Goal: Task Accomplishment & Management: Manage account settings

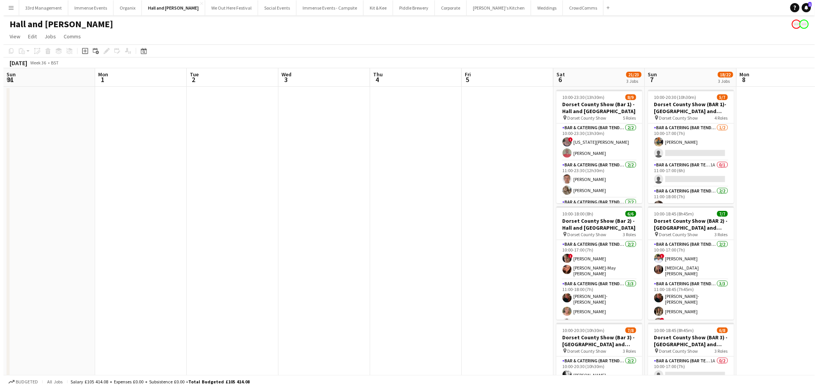
scroll to position [0, 262]
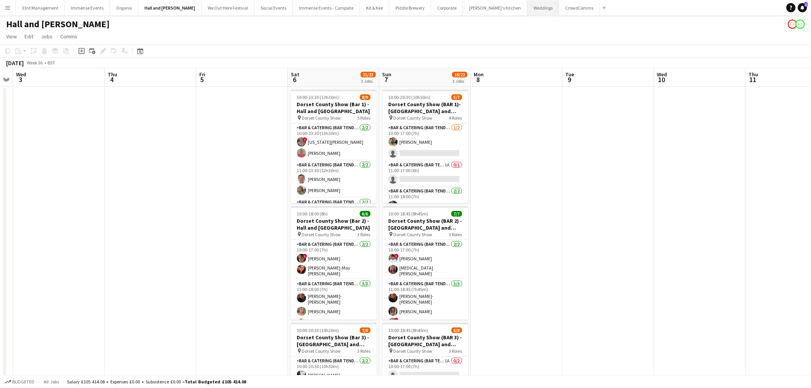
click at [527, 6] on button "Weddings Close" at bounding box center [543, 7] width 32 height 15
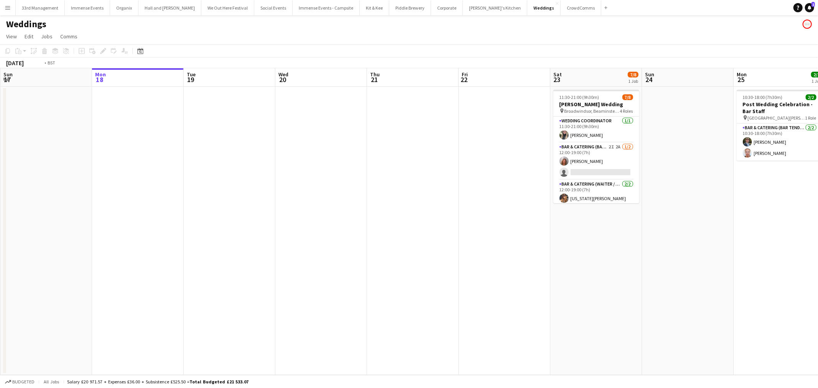
scroll to position [0, 205]
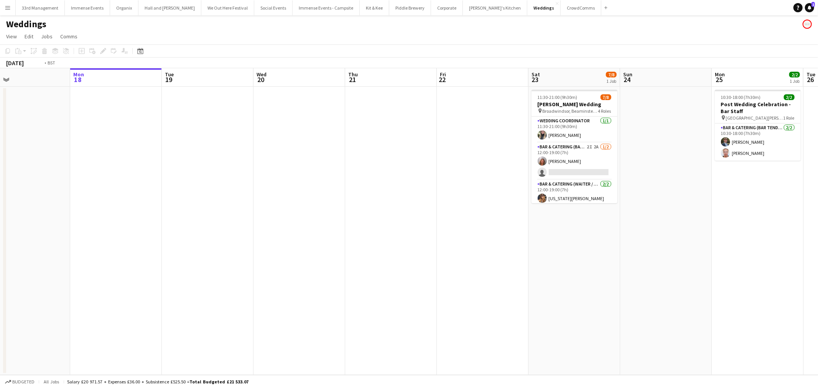
drag, startPoint x: 450, startPoint y: 224, endPoint x: 245, endPoint y: 236, distance: 205.4
click at [245, 236] on app-calendar-viewport "Fri 15 Sat 16 Sun 17 Mon 18 Tue 19 Wed 20 Thu 21 Fri 22 Sat 23 7/8 1 Job Sun 24…" at bounding box center [409, 221] width 818 height 307
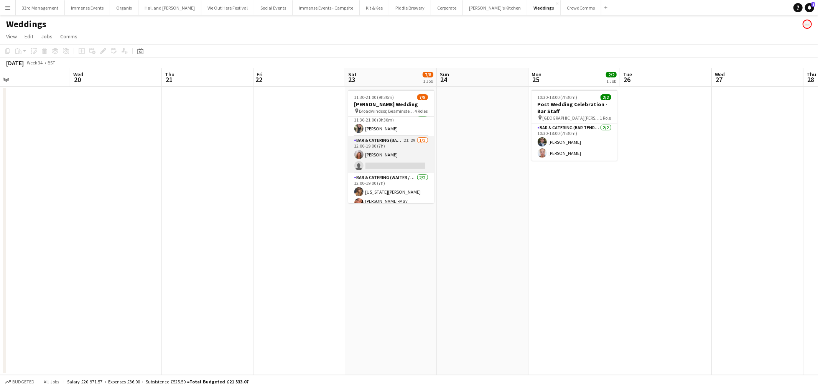
scroll to position [0, 0]
click at [387, 167] on app-card-role "Bar & Catering (Bar Tender) 2I 2A [DATE] 12:00-19:00 (7h) [PERSON_NAME] single-…" at bounding box center [391, 161] width 86 height 37
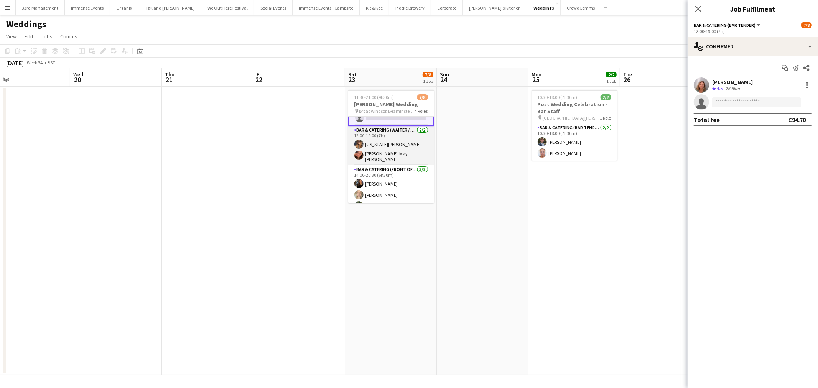
scroll to position [63, 0]
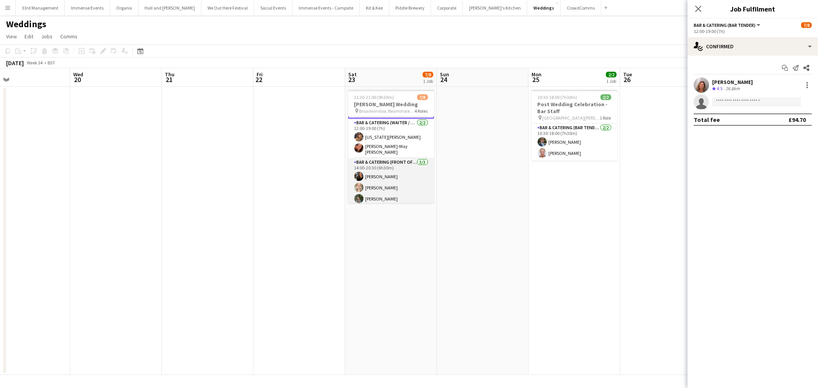
click at [378, 186] on app-card-role "Bar & Catering (Front of House) [DATE] 14:00-20:30 (6h30m) [PERSON_NAME] [PERSO…" at bounding box center [391, 182] width 86 height 48
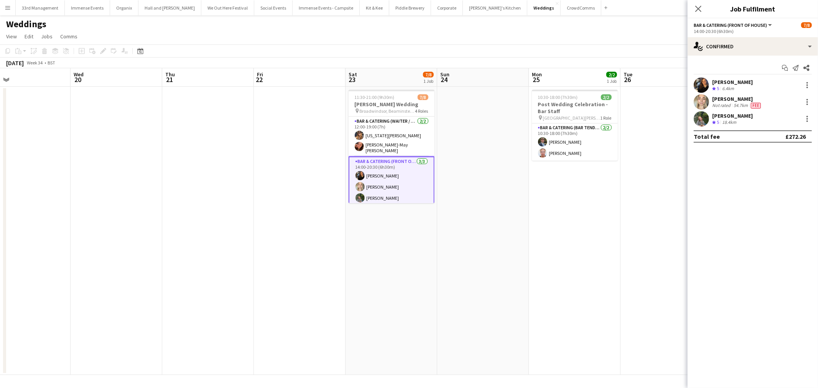
scroll to position [62, 0]
click at [779, 32] on div "14:00-20:30 (6h30m)" at bounding box center [752, 31] width 118 height 6
click at [768, 47] on div "single-neutral-actions-check-2 Confirmed" at bounding box center [752, 46] width 130 height 18
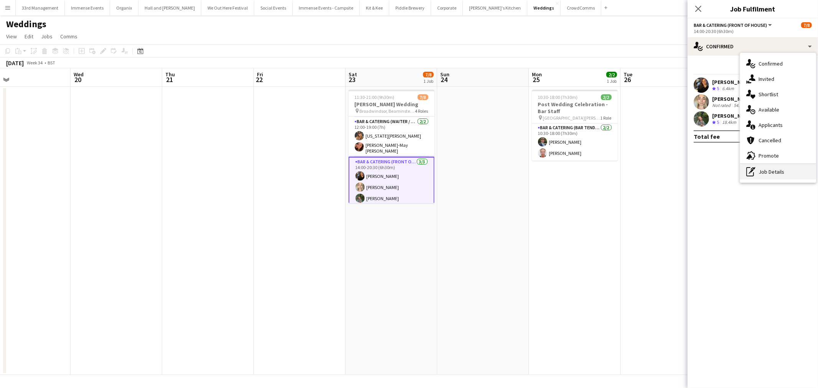
click at [791, 174] on div "pen-write Job Details" at bounding box center [778, 171] width 76 height 15
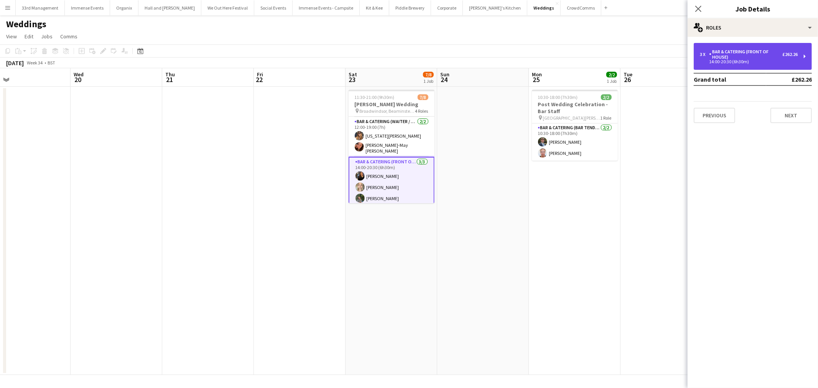
click at [736, 54] on div "Bar & Catering (Front of House)" at bounding box center [745, 54] width 73 height 11
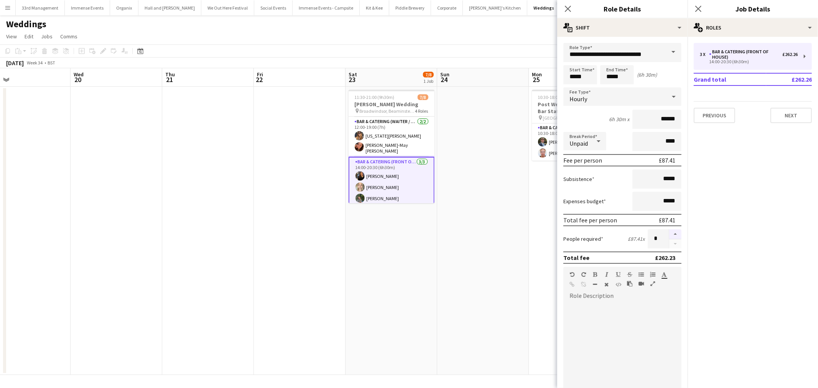
click at [671, 231] on button "button" at bounding box center [675, 234] width 12 height 10
type input "*"
click at [454, 255] on app-date-cell at bounding box center [483, 231] width 92 height 288
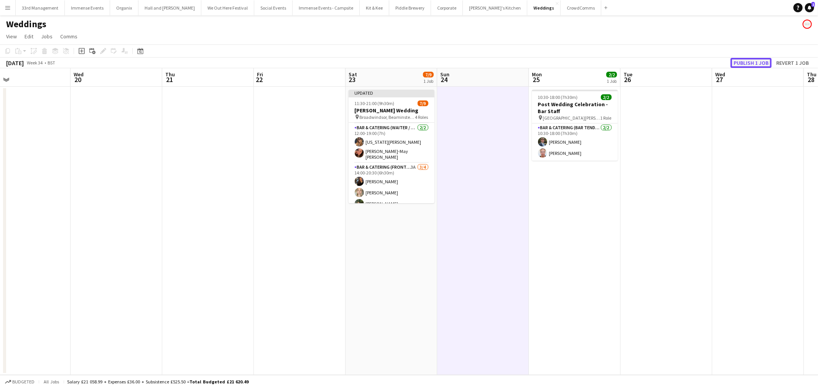
click at [745, 60] on button "Publish 1 job" at bounding box center [750, 63] width 41 height 10
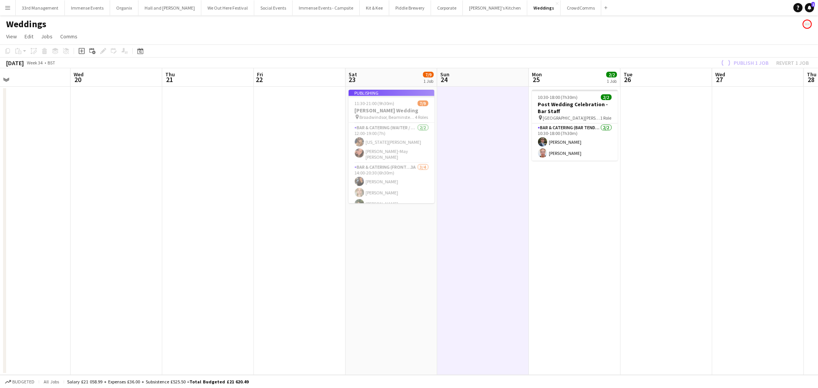
click at [394, 177] on app-job-card "Publishing 11:30-21:00 (9h30m) 7/9 [PERSON_NAME] Wedding pin Broadwindsor, Beam…" at bounding box center [391, 146] width 86 height 113
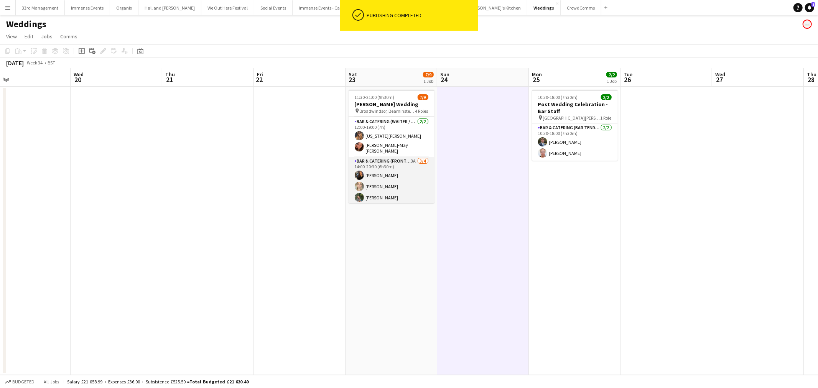
click at [394, 176] on app-card-role "Bar & Catering (Front of House) 3A [DATE] 14:00-20:30 (6h30m) [PERSON_NAME] [PE…" at bounding box center [391, 186] width 86 height 59
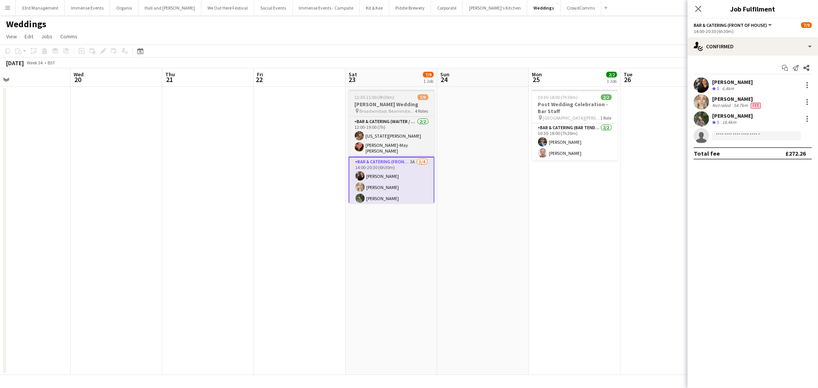
click at [378, 96] on span "11:30-21:00 (9h30m)" at bounding box center [375, 97] width 40 height 6
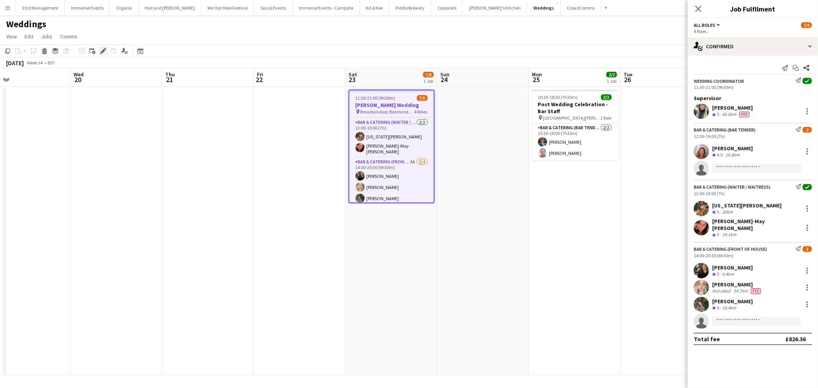
click at [100, 51] on icon "Edit" at bounding box center [103, 51] width 6 height 6
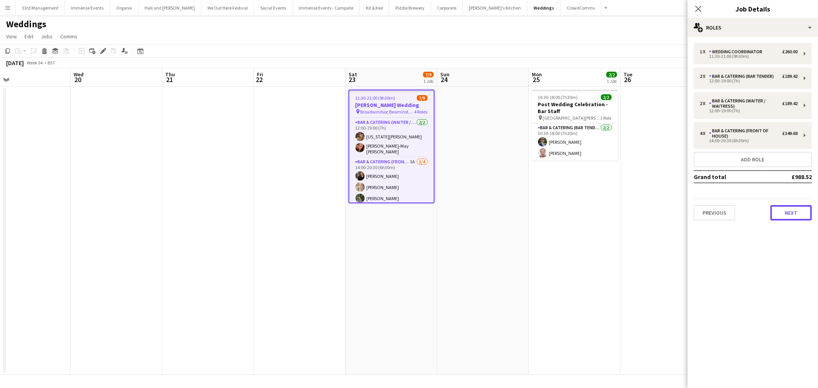
click at [795, 216] on button "Next" at bounding box center [790, 212] width 41 height 15
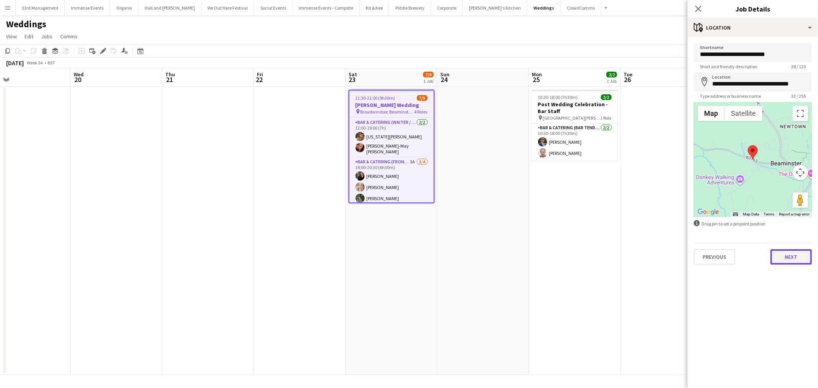
click at [789, 255] on button "Next" at bounding box center [790, 256] width 41 height 15
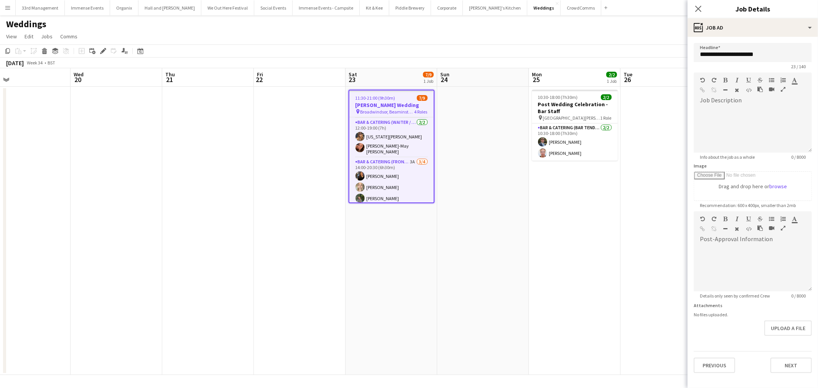
click at [520, 259] on app-date-cell at bounding box center [483, 231] width 92 height 288
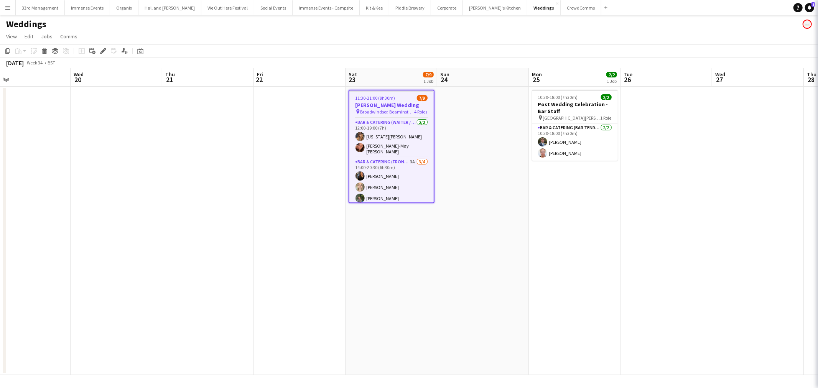
scroll to position [0, 204]
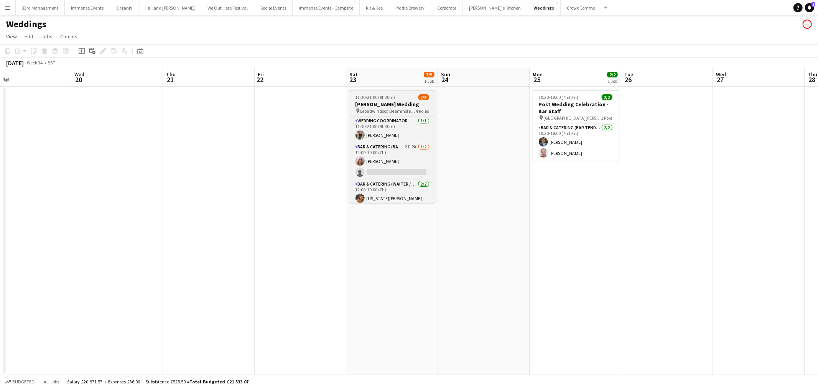
click at [397, 95] on div "11:30-21:00 (9h30m) 7/9" at bounding box center [392, 97] width 86 height 6
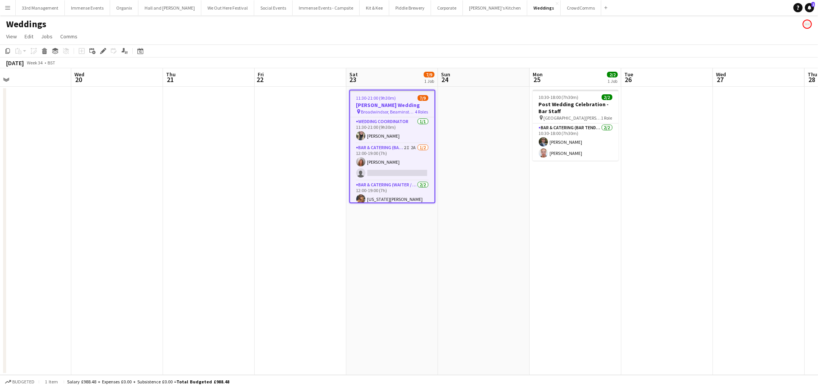
click at [97, 56] on app-toolbar "Copy Paste Paste Ctrl+V Paste with crew Ctrl+Shift+V Paste linked Job [GEOGRAPH…" at bounding box center [409, 50] width 818 height 13
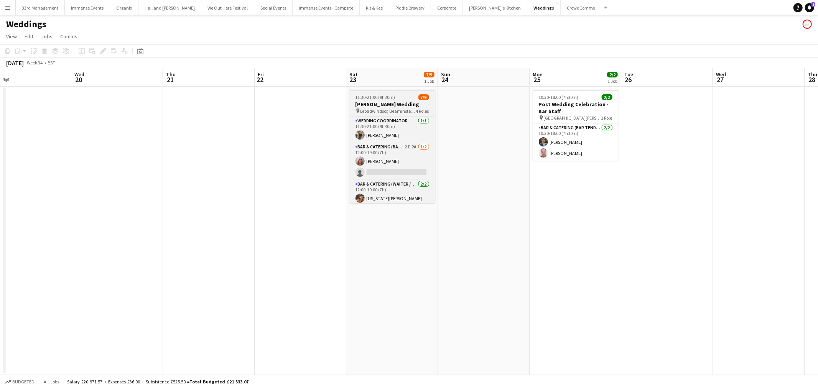
click at [406, 95] on div "11:30-21:00 (9h30m) 7/9" at bounding box center [392, 97] width 86 height 6
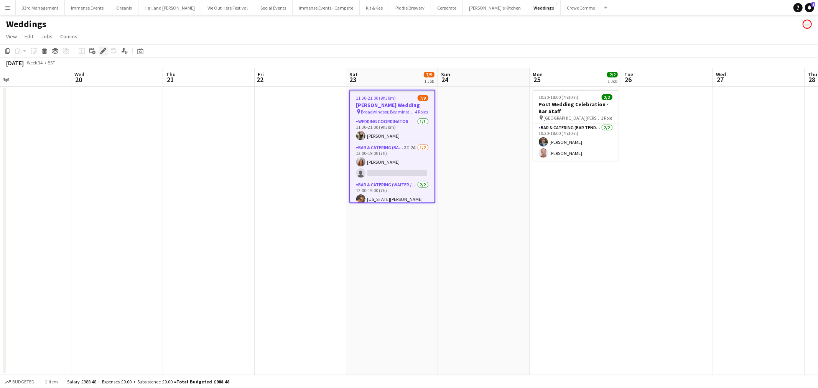
click at [105, 49] on icon at bounding box center [105, 49] width 2 height 2
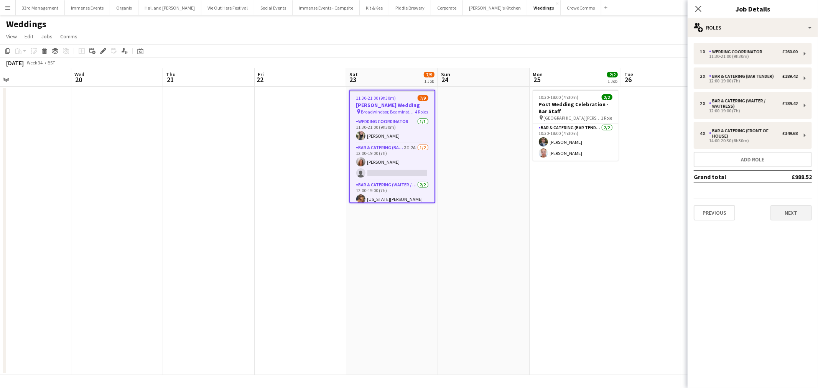
click at [798, 221] on div "1 x Wedding Coordinator £260.00 11:30-21:00 (9h30m) 2 x Bar & Catering (Bar Ten…" at bounding box center [752, 132] width 130 height 190
click at [795, 212] on button "Next" at bounding box center [790, 212] width 41 height 15
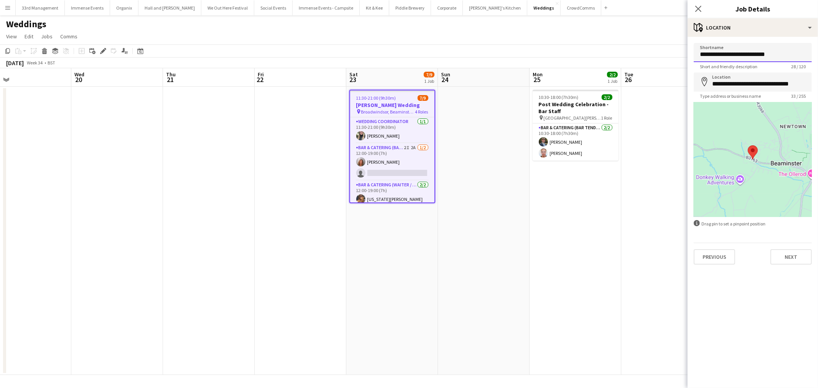
click at [770, 55] on input "**********" at bounding box center [752, 52] width 118 height 19
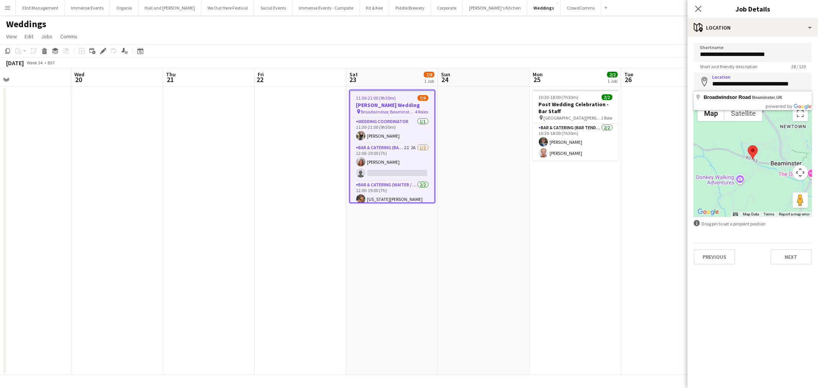
drag, startPoint x: 769, startPoint y: 80, endPoint x: 817, endPoint y: 82, distance: 48.7
click at [811, 82] on form "**********" at bounding box center [752, 154] width 130 height 222
click at [758, 84] on input "**********" at bounding box center [752, 81] width 118 height 19
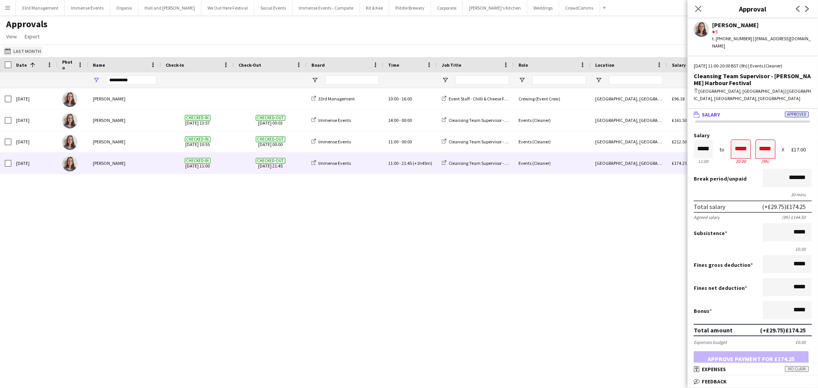
click at [24, 54] on button "13-08-2025 to 14-08-2025 Last Month" at bounding box center [22, 50] width 39 height 9
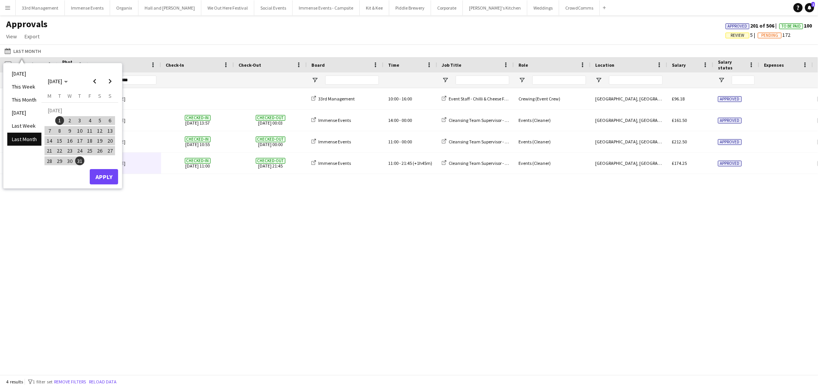
click at [60, 117] on span "1" at bounding box center [59, 120] width 9 height 9
click at [78, 159] on span "31" at bounding box center [79, 160] width 9 height 9
click at [97, 174] on button "Apply" at bounding box center [104, 176] width 28 height 15
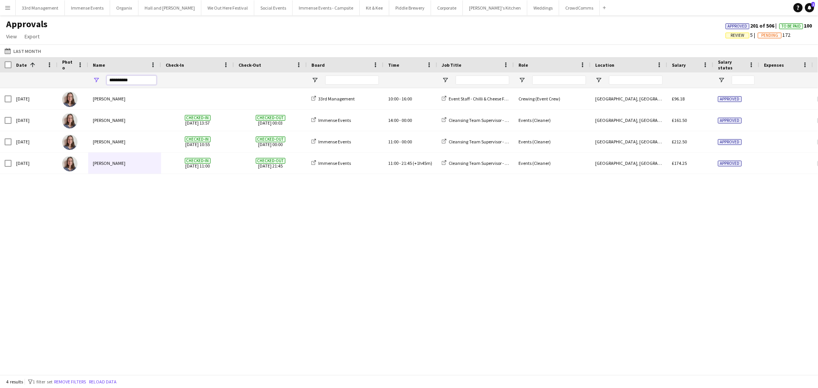
drag, startPoint x: 137, startPoint y: 83, endPoint x: 89, endPoint y: 82, distance: 47.9
click at [89, 82] on div "**********" at bounding box center [124, 79] width 73 height 15
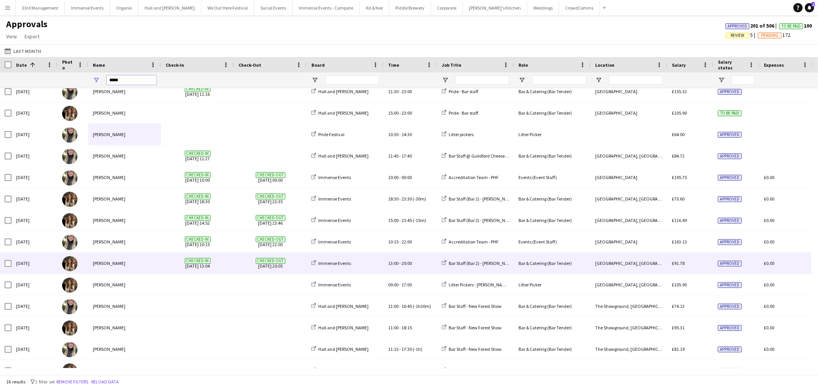
scroll to position [43, 0]
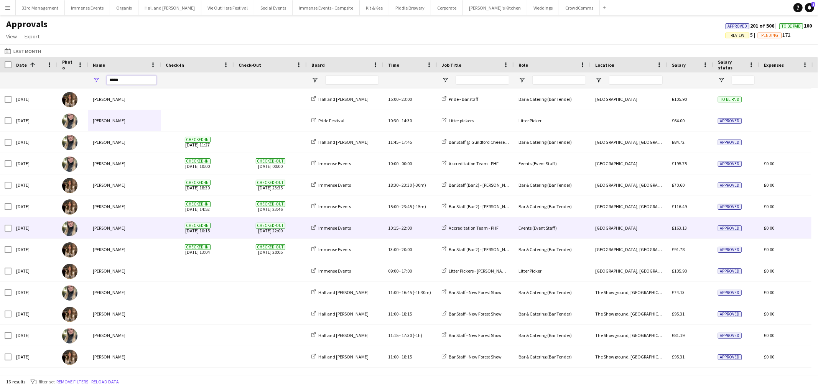
type input "****"
click at [149, 236] on div "[PERSON_NAME]" at bounding box center [124, 227] width 73 height 21
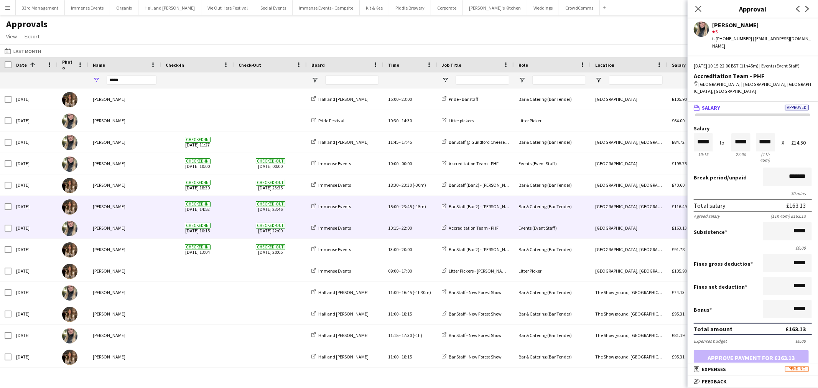
click at [140, 212] on div "[PERSON_NAME]" at bounding box center [124, 206] width 73 height 21
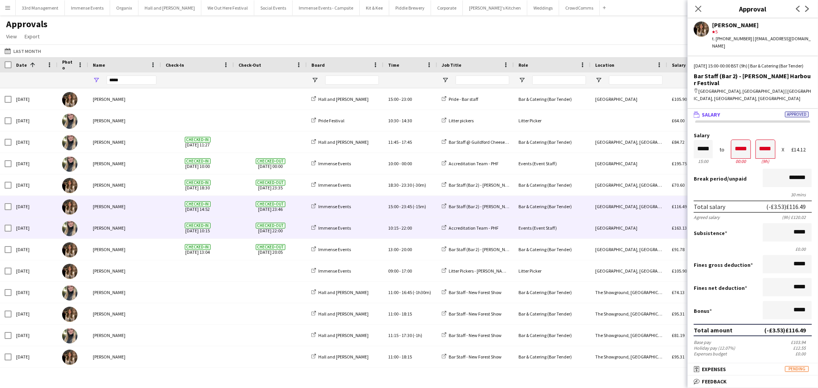
click at [140, 225] on div "[PERSON_NAME]" at bounding box center [124, 227] width 73 height 21
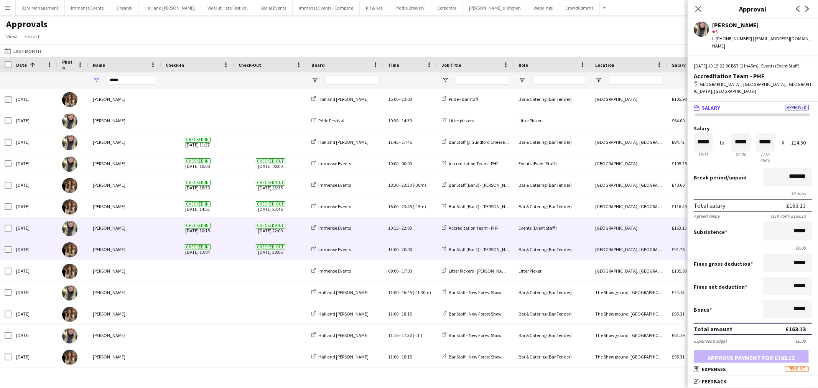
click at [144, 253] on div "[PERSON_NAME]" at bounding box center [124, 249] width 73 height 21
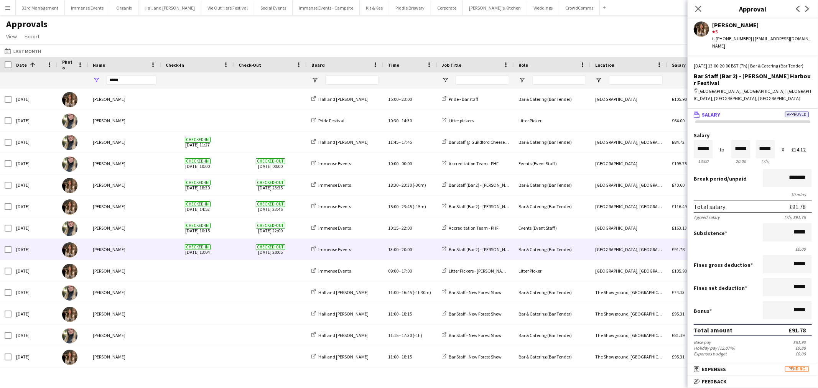
click at [531, 39] on div "Approvals View Customise view Customise filters Reset Filters Reset View Reset …" at bounding box center [409, 31] width 818 height 26
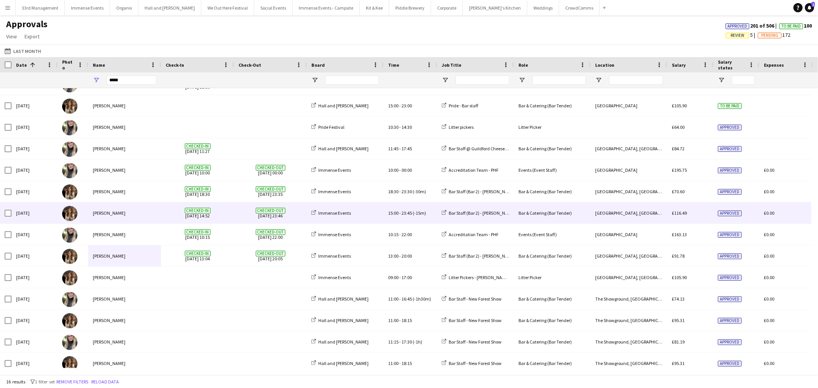
scroll to position [63, 0]
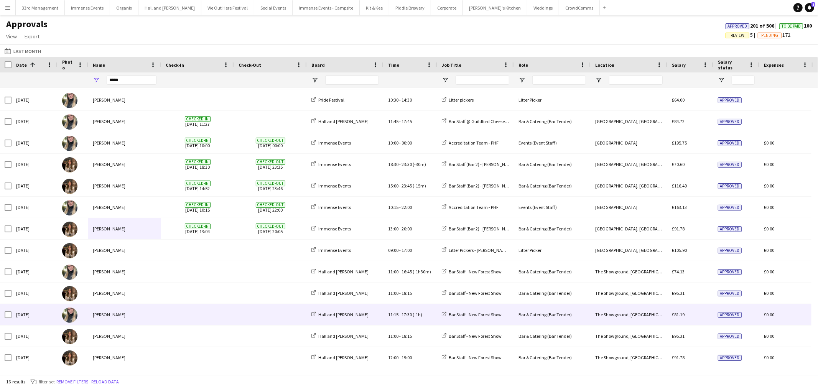
click at [122, 313] on div "[PERSON_NAME]" at bounding box center [124, 314] width 73 height 21
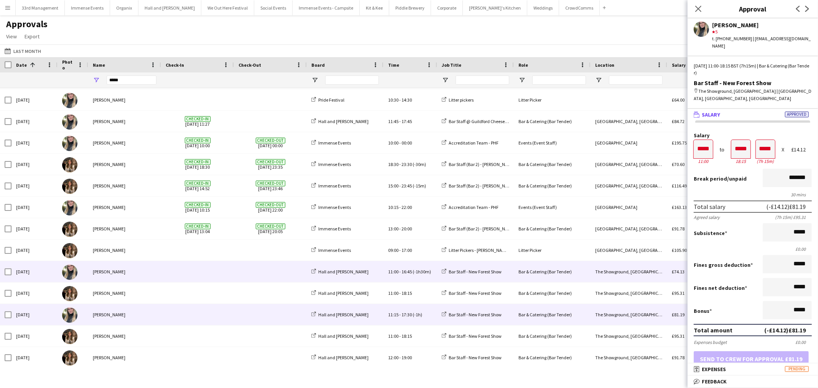
click at [128, 278] on div "[PERSON_NAME]" at bounding box center [124, 271] width 73 height 21
click at [104, 313] on div "[PERSON_NAME]" at bounding box center [124, 314] width 73 height 21
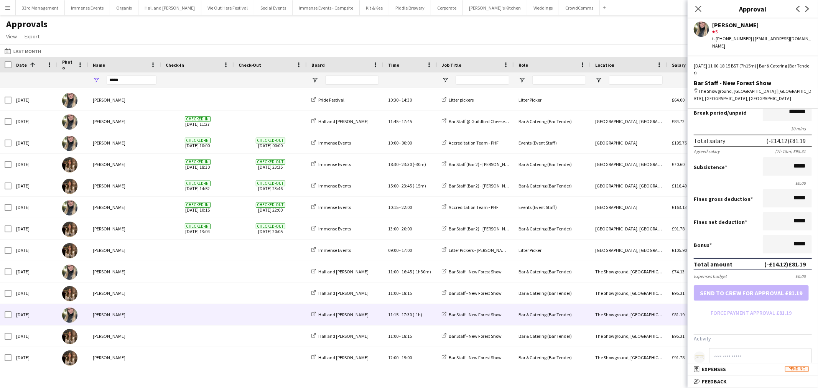
scroll to position [119, 0]
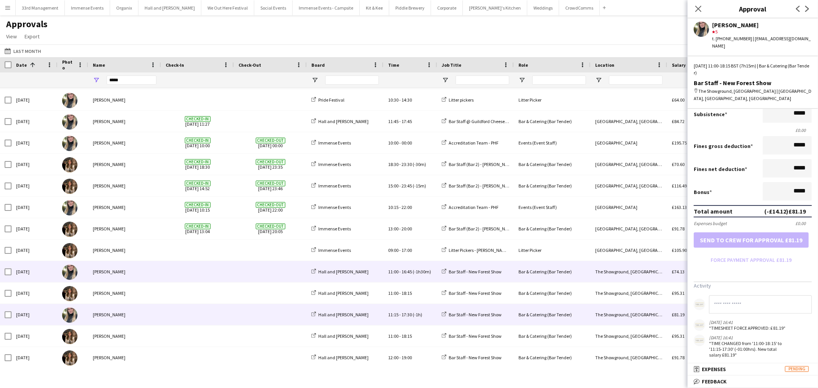
click at [171, 270] on span at bounding box center [198, 271] width 64 height 21
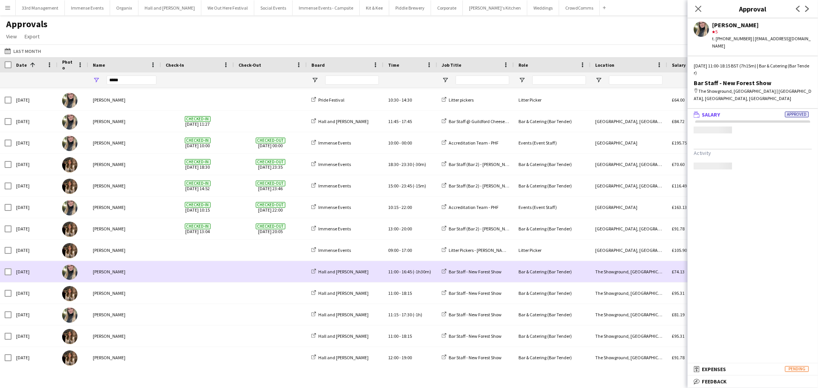
scroll to position [0, 0]
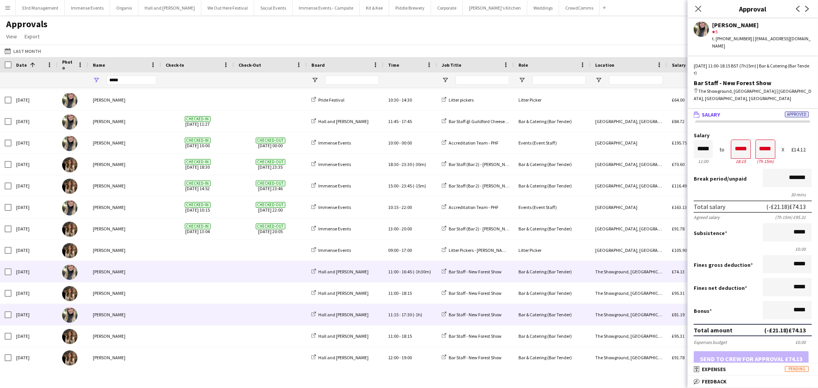
click at [219, 310] on span at bounding box center [198, 314] width 64 height 21
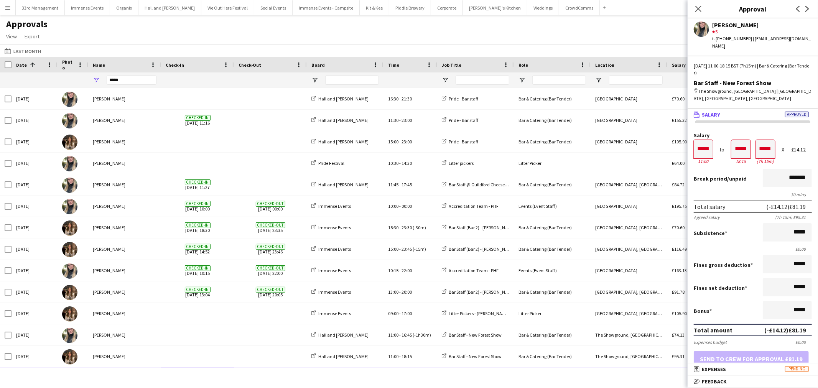
click at [350, 22] on div "Approvals View Customise view Customise filters Reset Filters Reset View Reset …" at bounding box center [409, 31] width 818 height 26
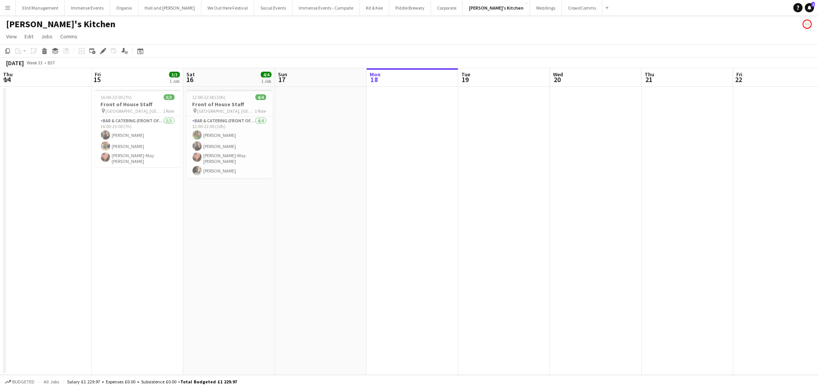
scroll to position [0, 262]
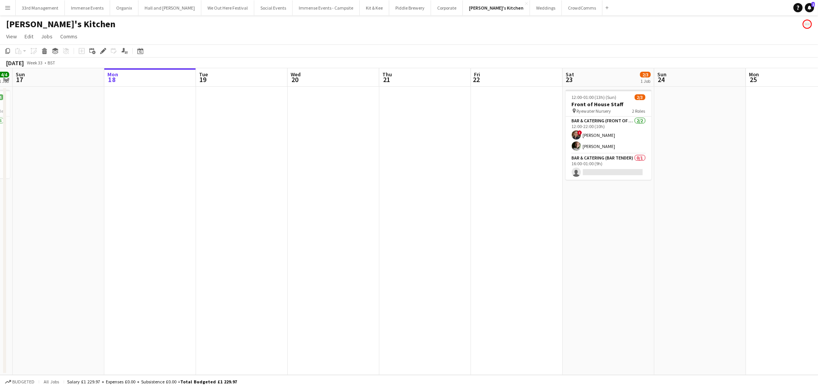
click at [225, 220] on app-date-cell at bounding box center [242, 231] width 92 height 288
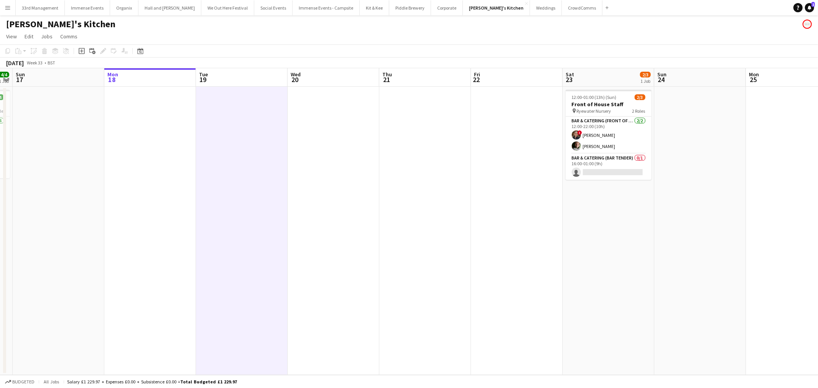
scroll to position [0, 261]
click at [141, 2] on button "Hall and Woodhouse Close" at bounding box center [169, 7] width 63 height 15
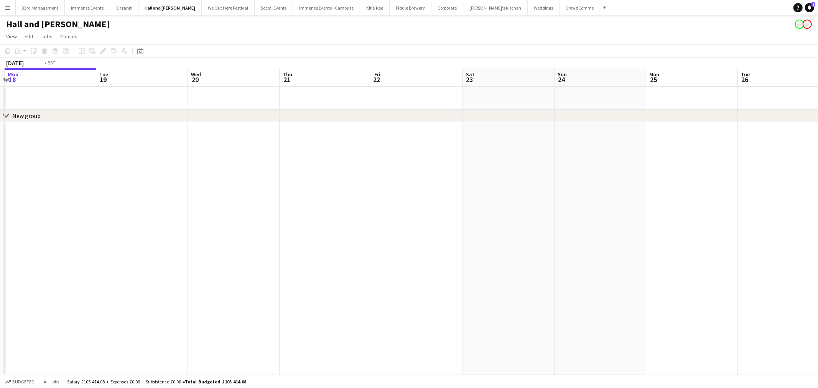
drag, startPoint x: 326, startPoint y: 187, endPoint x: 28, endPoint y: 193, distance: 297.9
click at [25, 194] on app-calendar-viewport "Fri 15 Sat 16 Sun 17 Mon 18 Tue 19 Wed 20 Thu 21 Fri 22 Sat 23 Sun 24 Mon 25 Tu…" at bounding box center [409, 221] width 818 height 307
drag, startPoint x: 657, startPoint y: 163, endPoint x: 767, endPoint y: 169, distance: 109.4
click at [815, 166] on app-calendar-viewport "Tue 19 Wed 20 Thu 21 Fri 22 Sat 23 Sun 24 Mon 25 Tue 26 Wed 27 Thu 28 Fri 29 Sa…" at bounding box center [409, 221] width 818 height 307
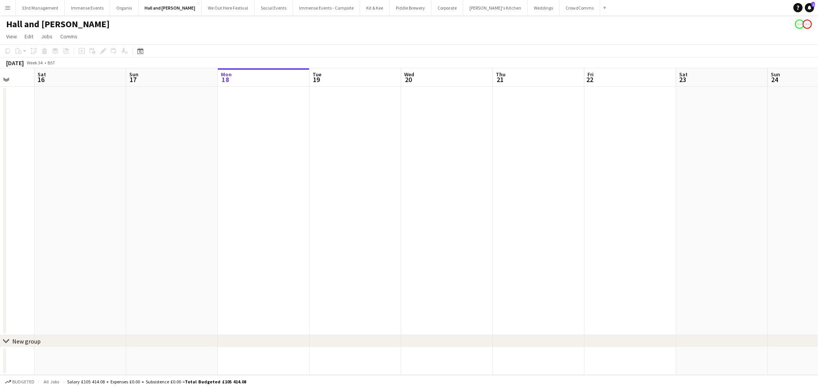
drag, startPoint x: 511, startPoint y: 160, endPoint x: 630, endPoint y: 152, distance: 119.5
click at [600, 154] on app-calendar-viewport "Wed 13 Thu 14 17/18 2 Jobs Fri 15 Sat 16 Sun 17 Mon 18 Tue 19 Wed 20 Thu 21 Fri…" at bounding box center [409, 221] width 818 height 307
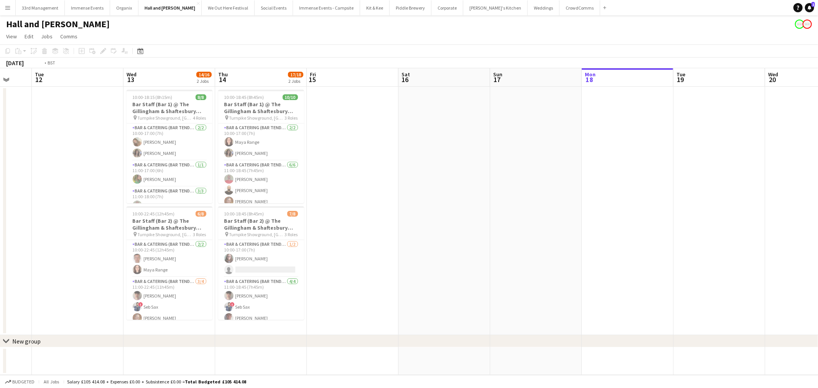
drag, startPoint x: 147, startPoint y: 194, endPoint x: 646, endPoint y: 147, distance: 501.7
click at [634, 147] on app-calendar-viewport "Sat 9 Sun 10 Mon 11 Tue 12 Wed 13 14/16 2 Jobs Thu 14 17/18 2 Jobs Fri 15 Sat 1…" at bounding box center [409, 221] width 818 height 307
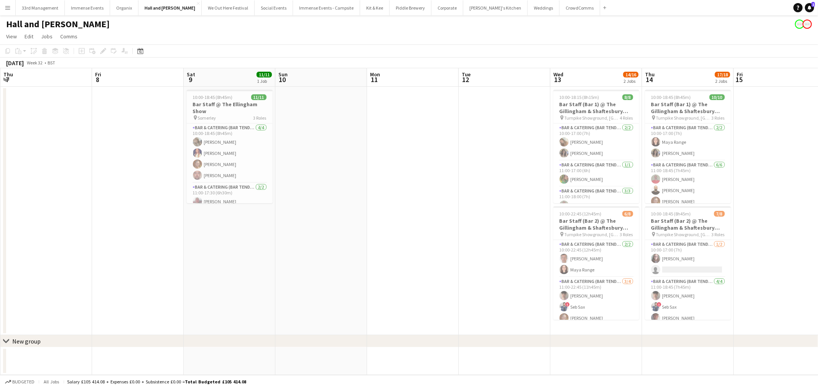
click at [611, 157] on app-calendar-viewport "Tue 5 Wed 6 Thu 7 Fri 8 Sat 9 11/11 1 Job Sun 10 Mon 11 Tue 12 Wed 13 14/16 2 J…" at bounding box center [409, 221] width 818 height 307
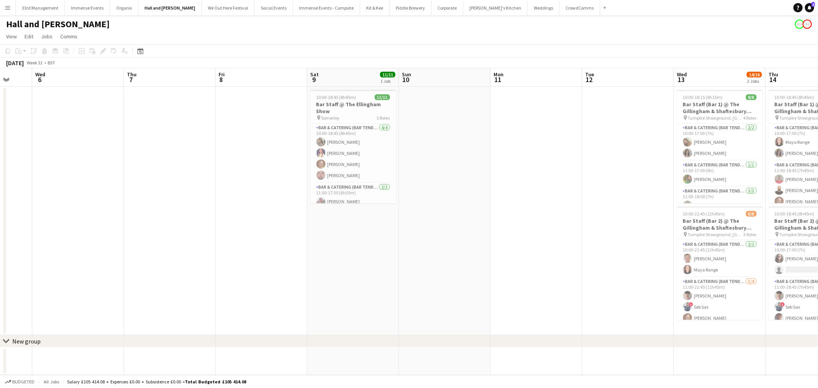
drag, startPoint x: 372, startPoint y: 176, endPoint x: 613, endPoint y: 155, distance: 242.0
click at [588, 154] on app-calendar-viewport "Sun 3 Mon 4 Tue 5 Wed 6 Thu 7 Fri 8 Sat 9 11/11 1 Job Sun 10 Mon 11 Tue 12 Wed …" at bounding box center [409, 221] width 818 height 307
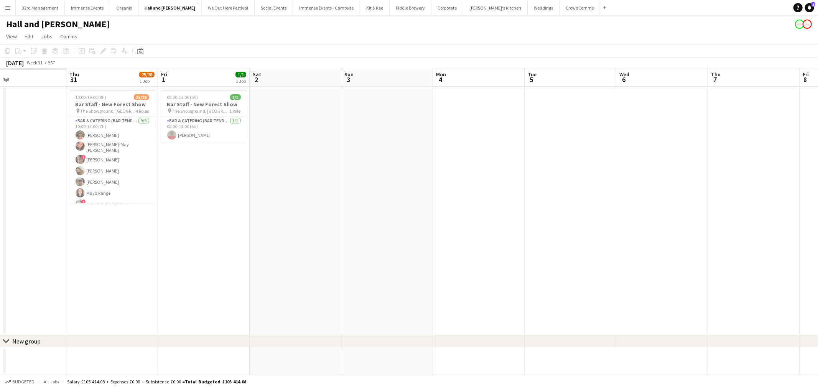
scroll to position [0, 245]
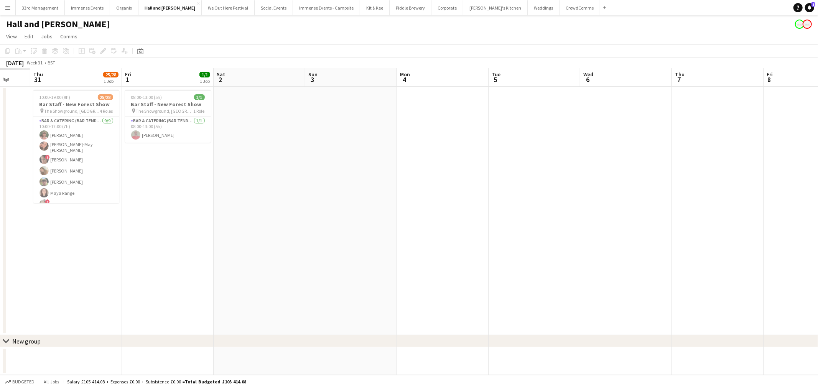
drag, startPoint x: 531, startPoint y: 150, endPoint x: 817, endPoint y: 129, distance: 287.1
click at [817, 129] on app-calendar-viewport "Mon 28 Tue 29 Wed 30 Thu 31 25/28 1 Job Fri 1 1/1 1 Job Sat 2 Sun 3 Mon 4 Tue 5…" at bounding box center [409, 221] width 818 height 307
